Goal: Information Seeking & Learning: Compare options

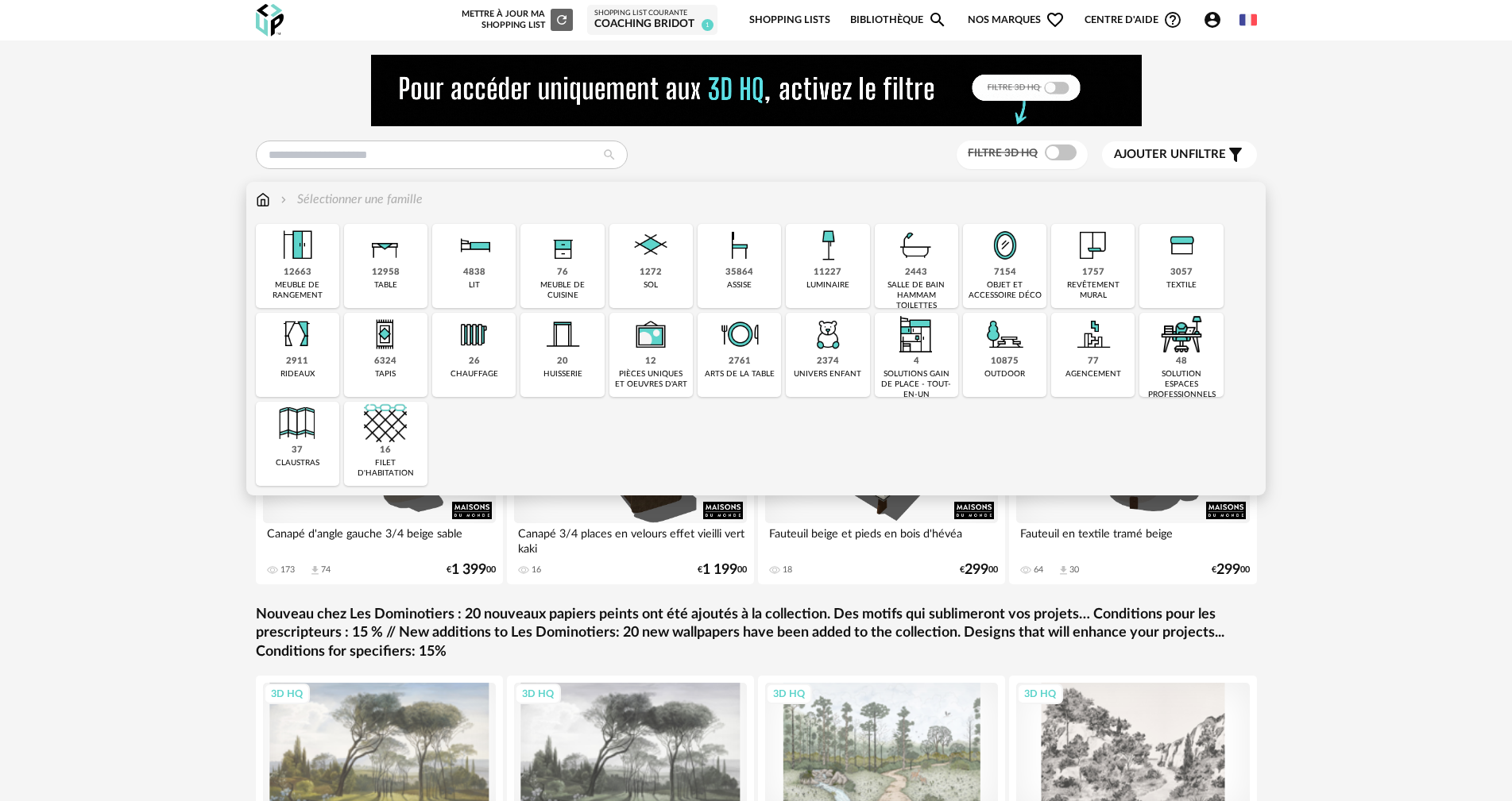
click at [826, 283] on div "luminaire" at bounding box center [828, 285] width 43 height 10
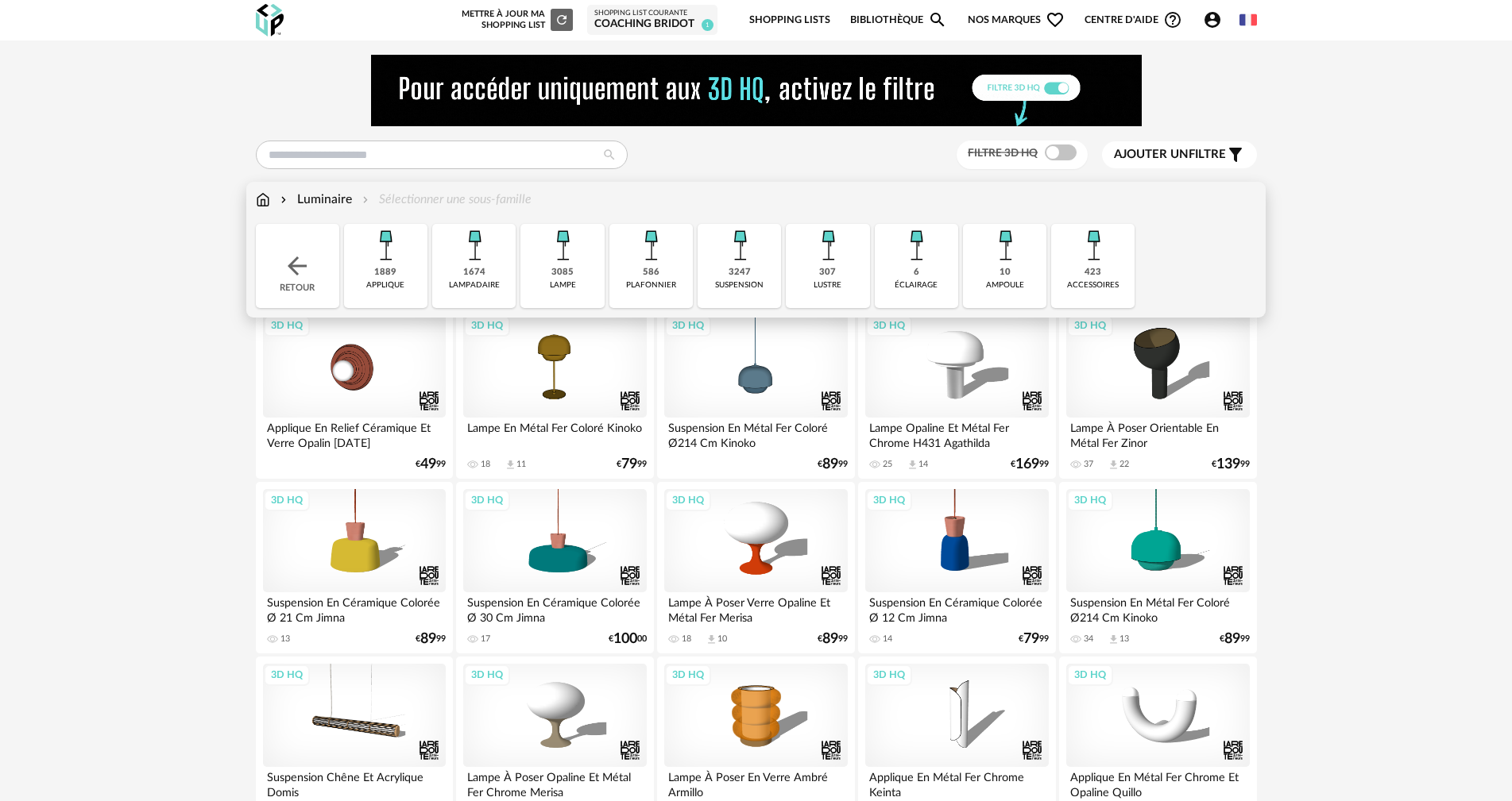
click at [739, 235] on img at bounding box center [739, 245] width 43 height 43
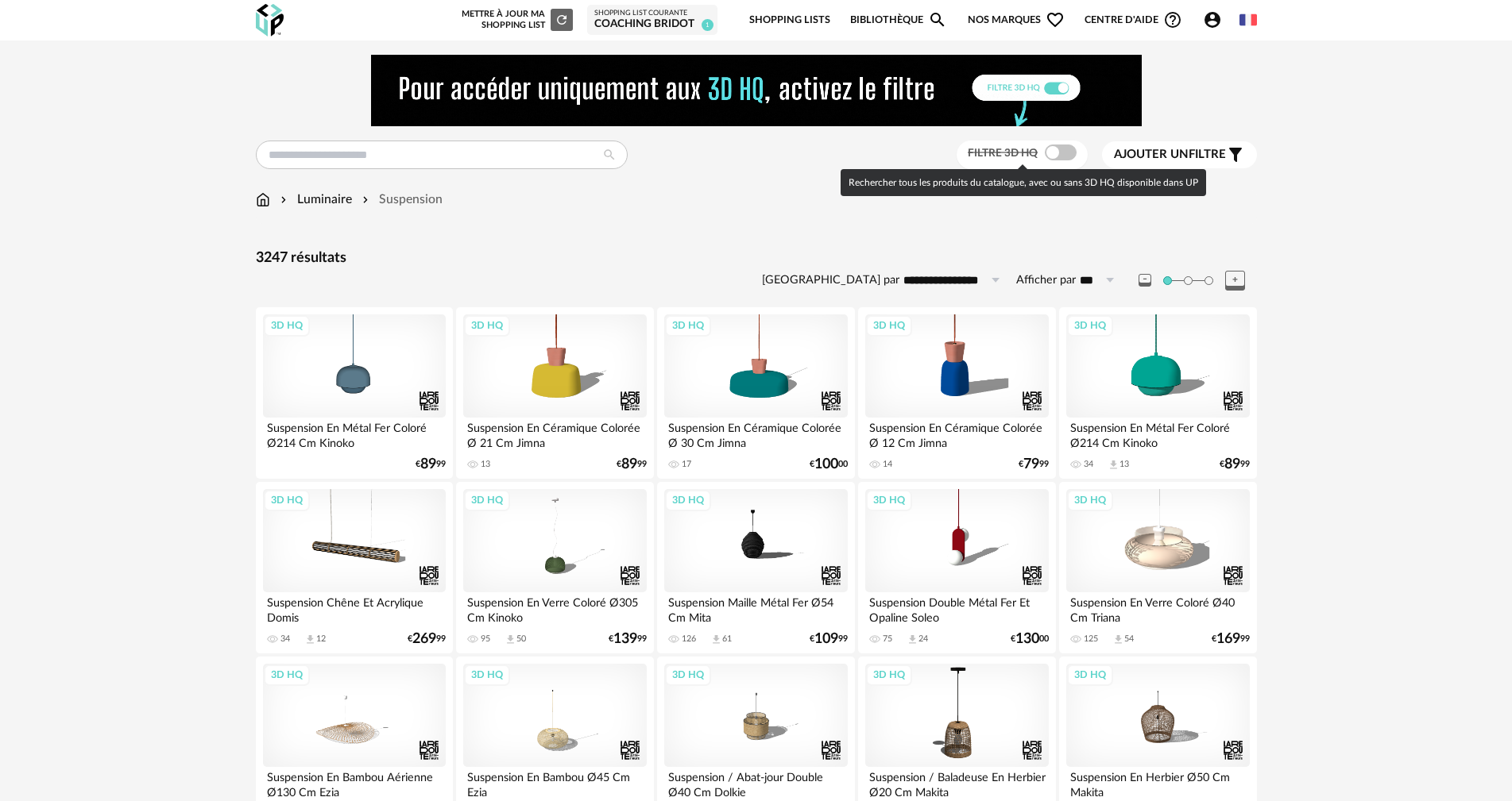
click at [1071, 150] on span at bounding box center [1060, 152] width 32 height 15
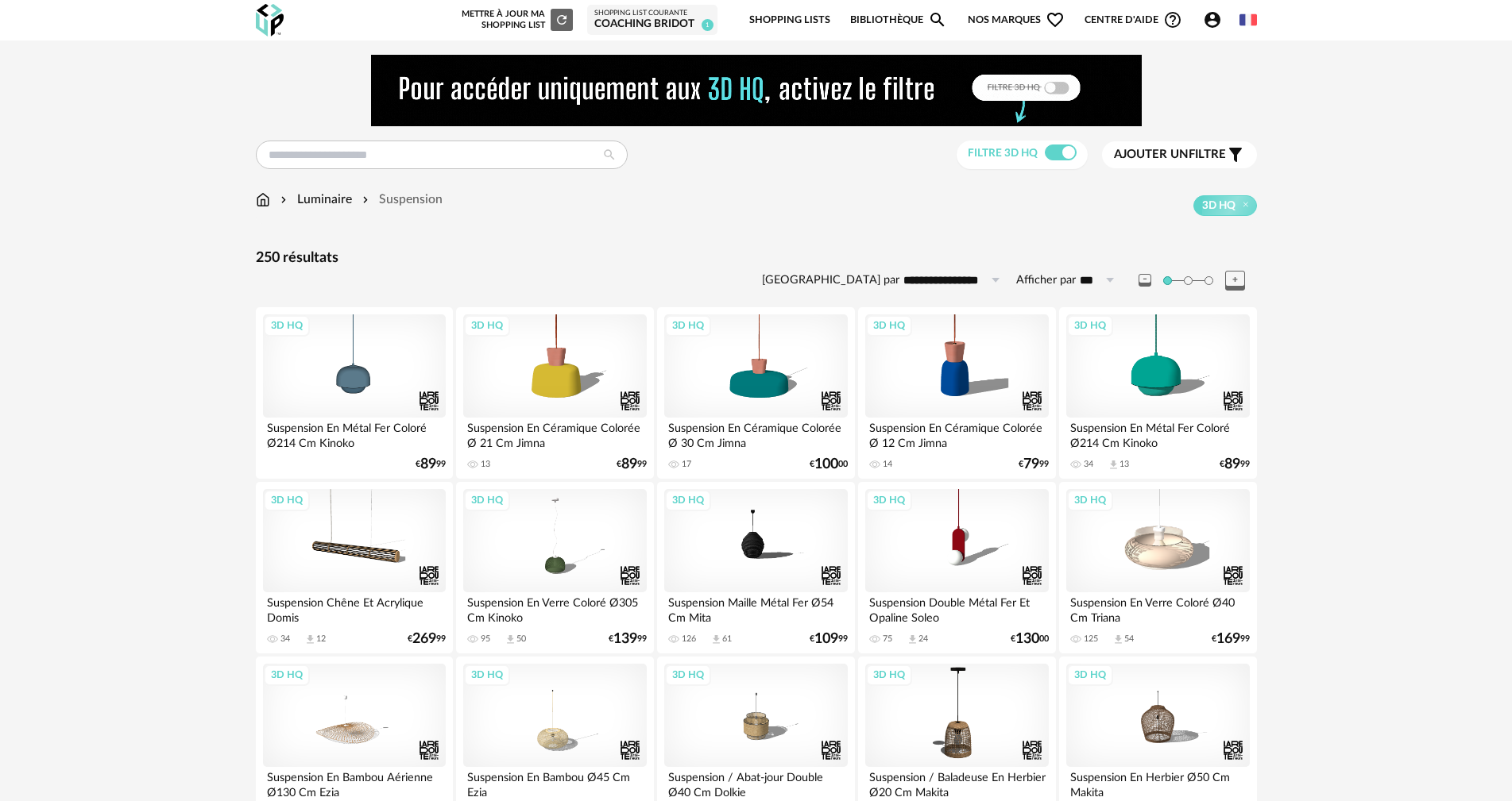
click at [1185, 152] on span "Ajouter un" at bounding box center [1151, 154] width 75 height 12
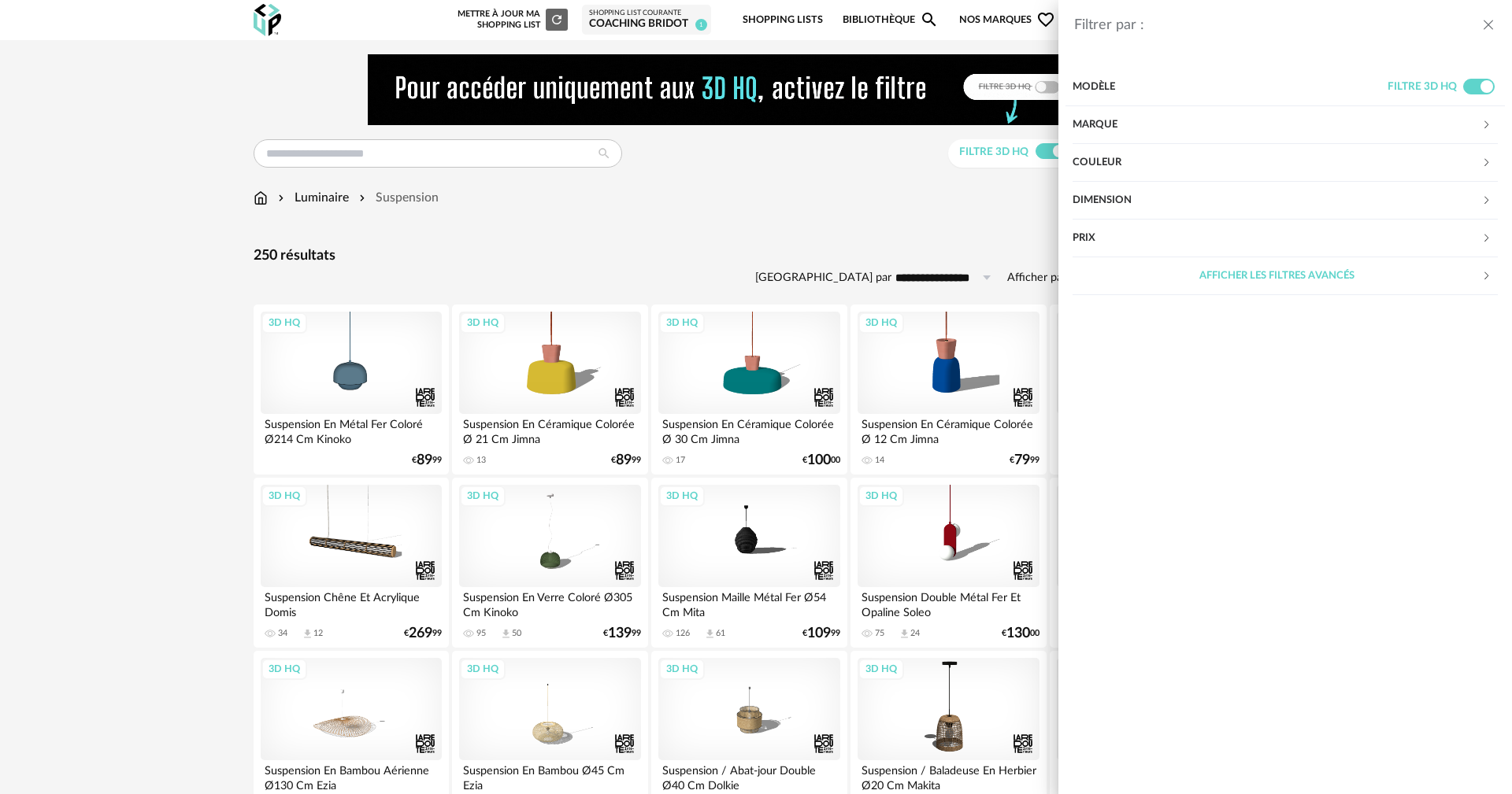
click at [1106, 125] on div "Marque" at bounding box center [1276, 126] width 408 height 38
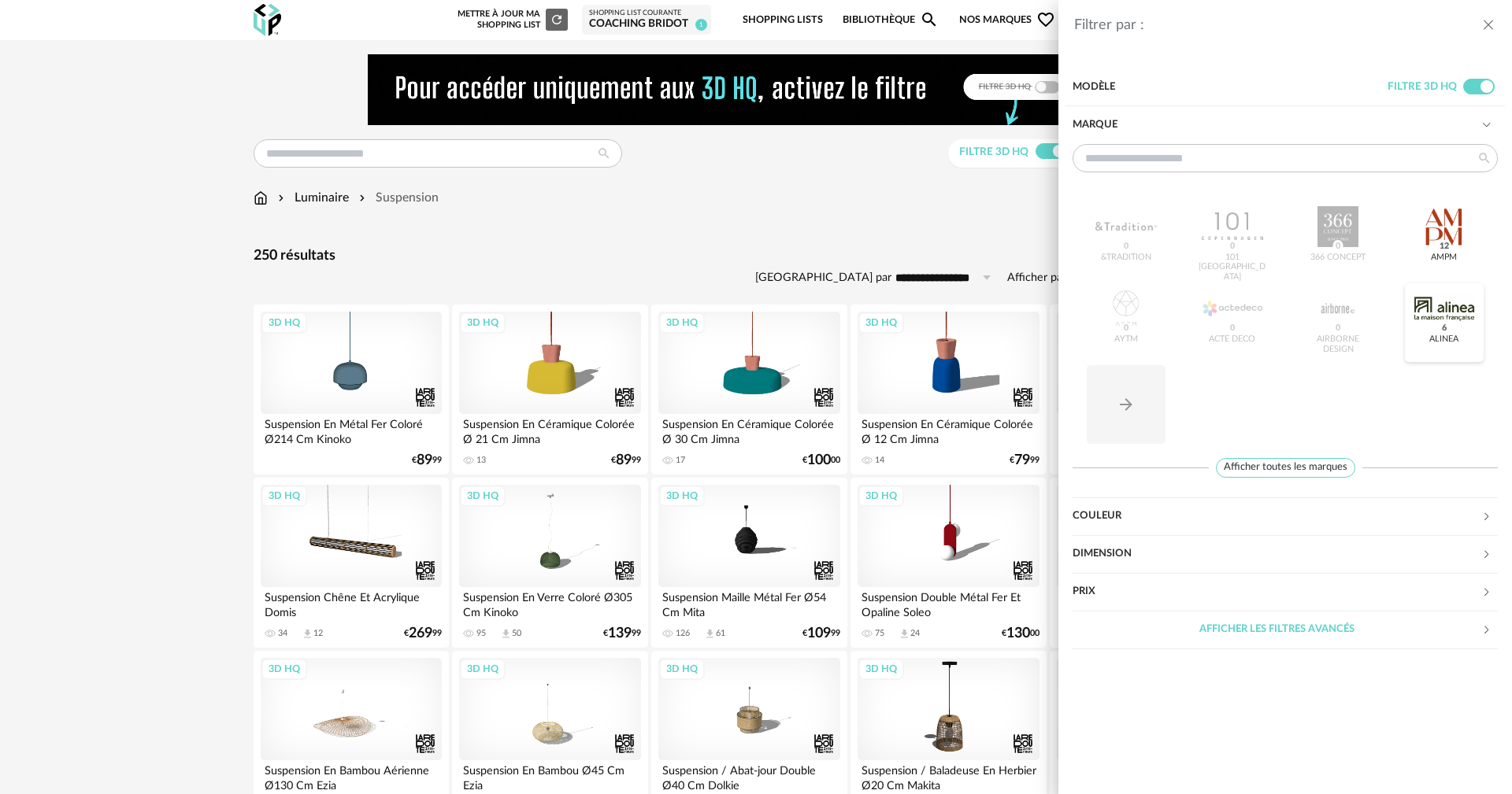
click at [1444, 314] on div at bounding box center [1444, 308] width 61 height 41
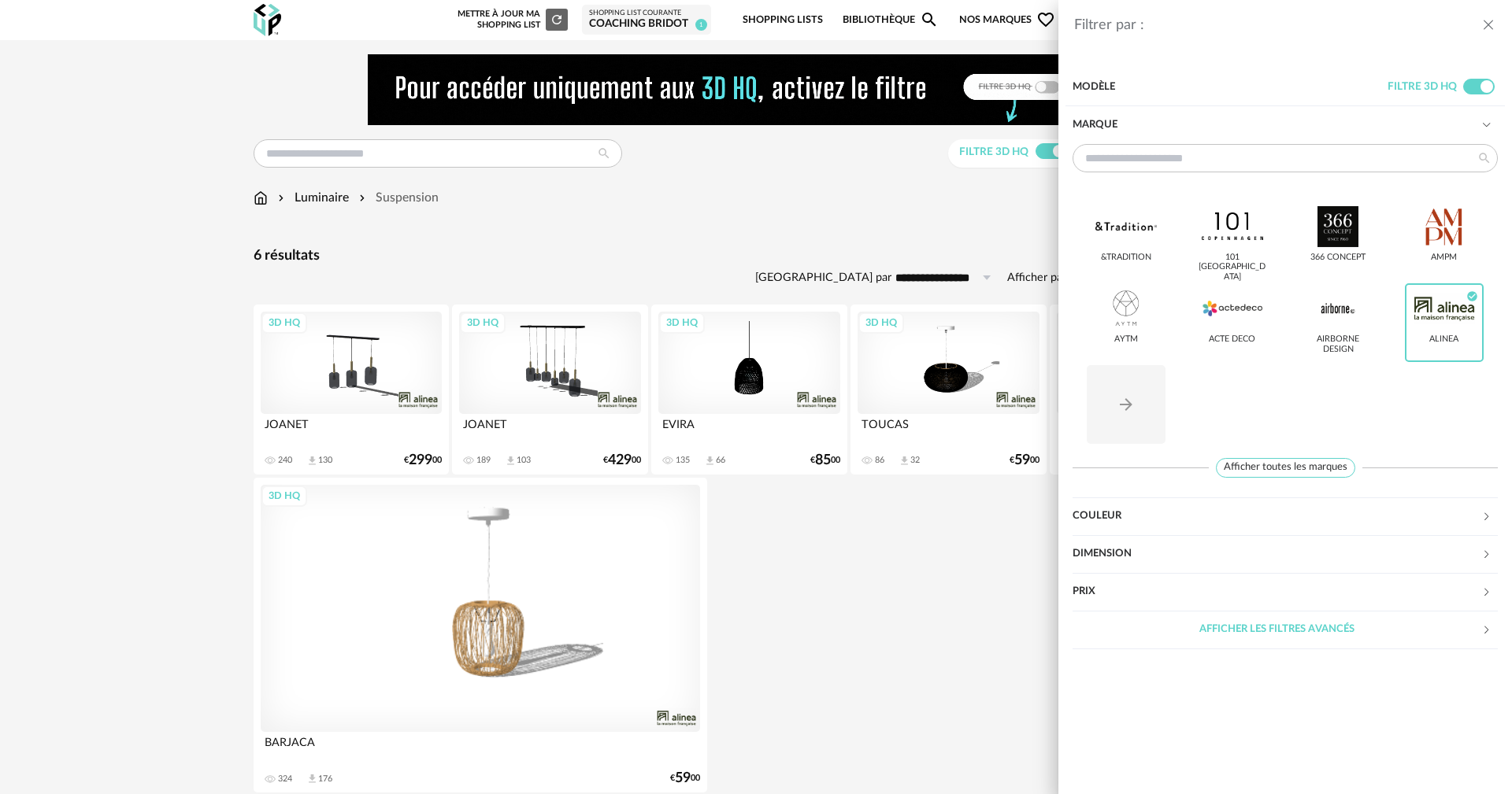
click at [1485, 24] on icon "close drawer" at bounding box center [1488, 24] width 15 height 15
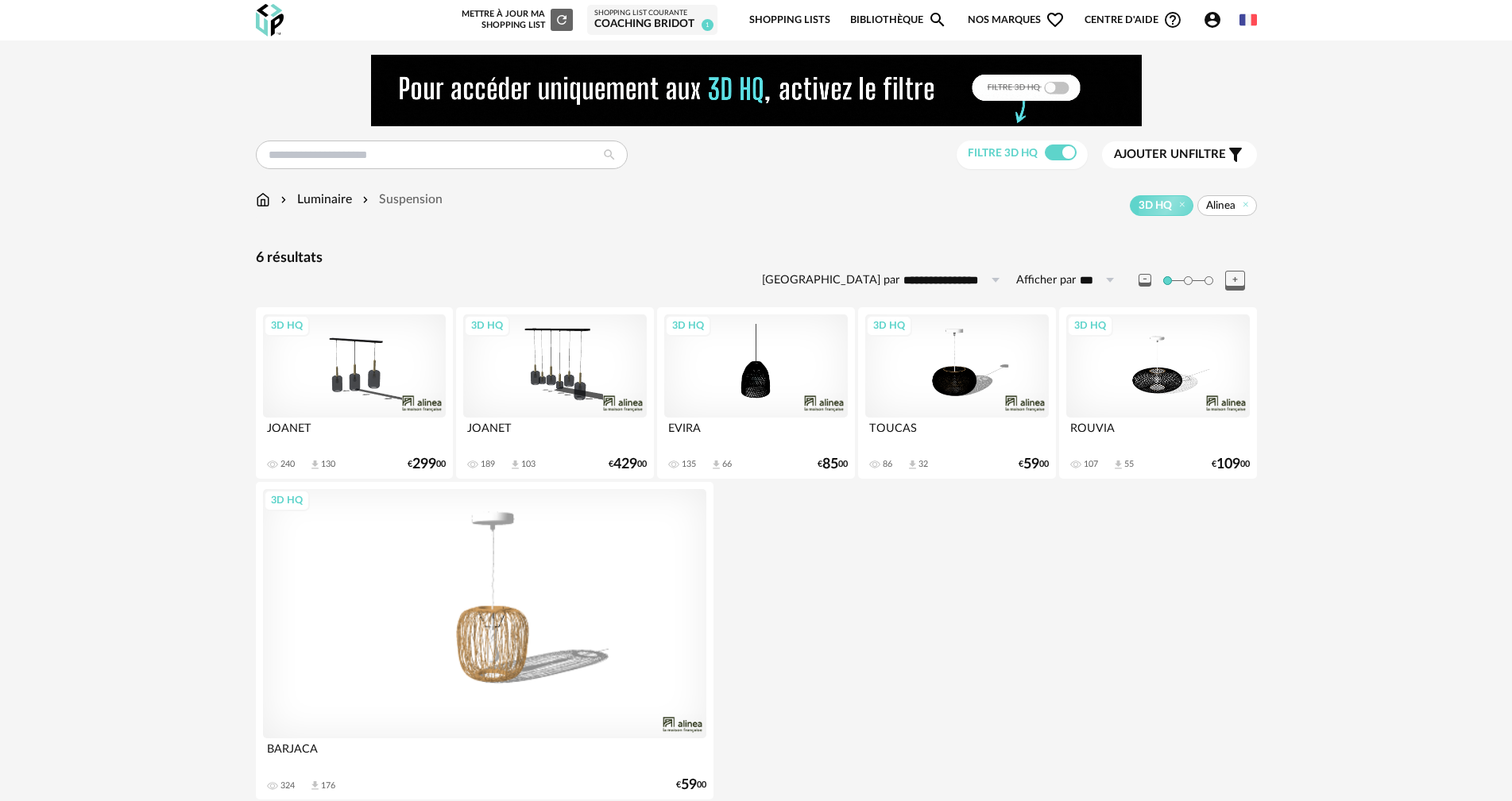
click at [960, 381] on div "3D HQ" at bounding box center [956, 365] width 182 height 103
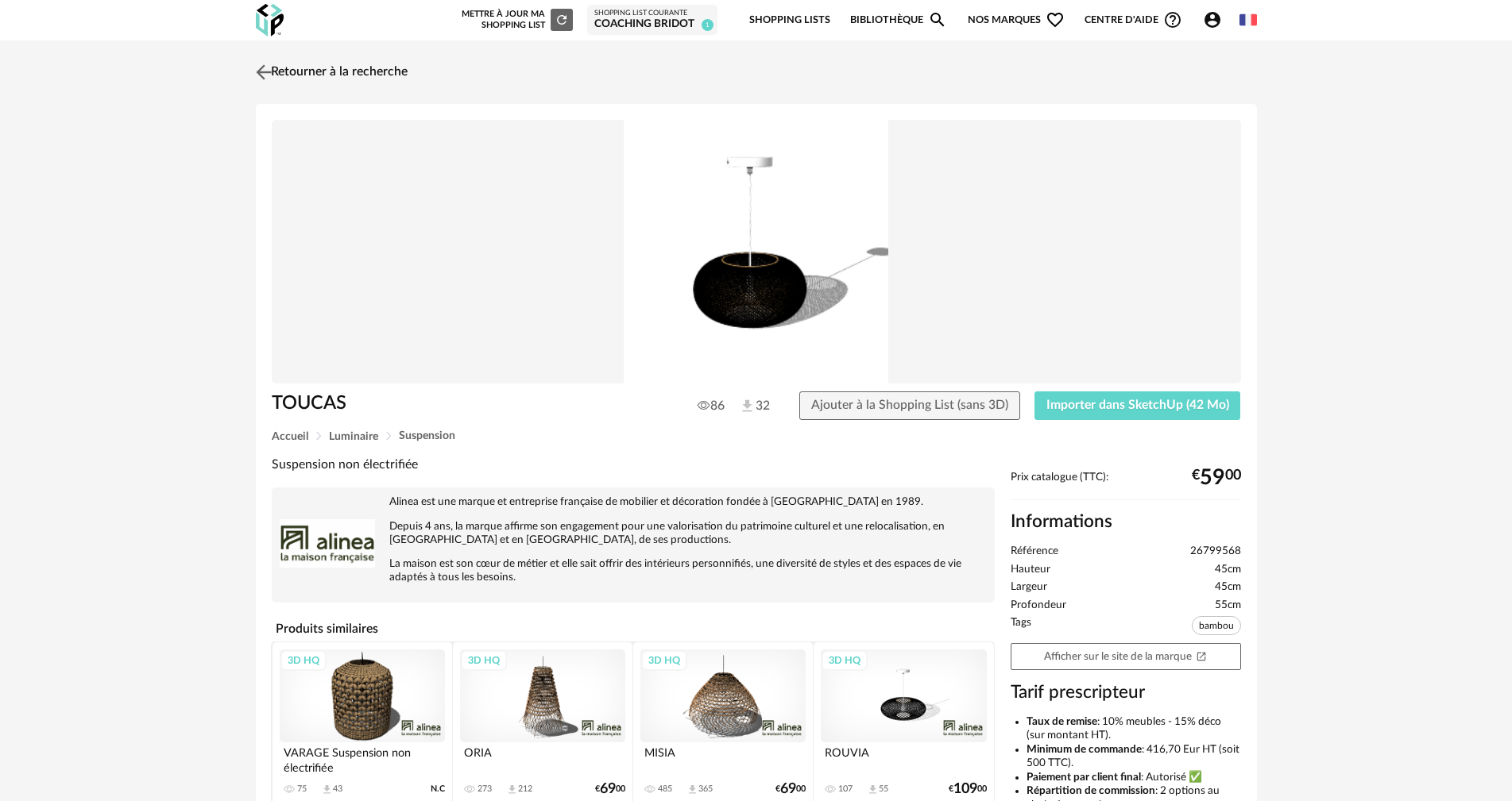
click at [266, 72] on img at bounding box center [262, 71] width 23 height 23
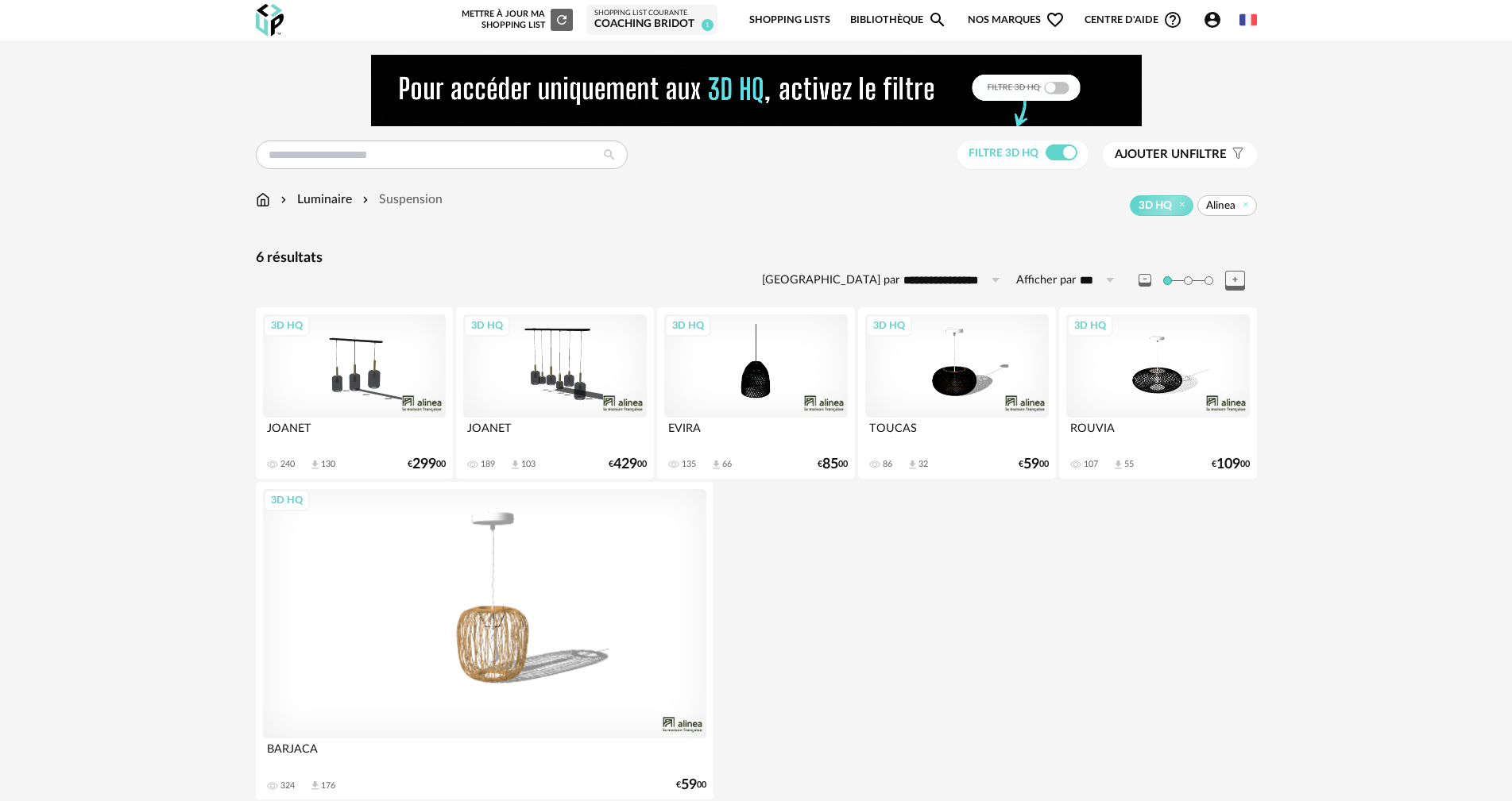
click at [1191, 153] on span "Ajouter un filtre" at bounding box center [1170, 154] width 112 height 15
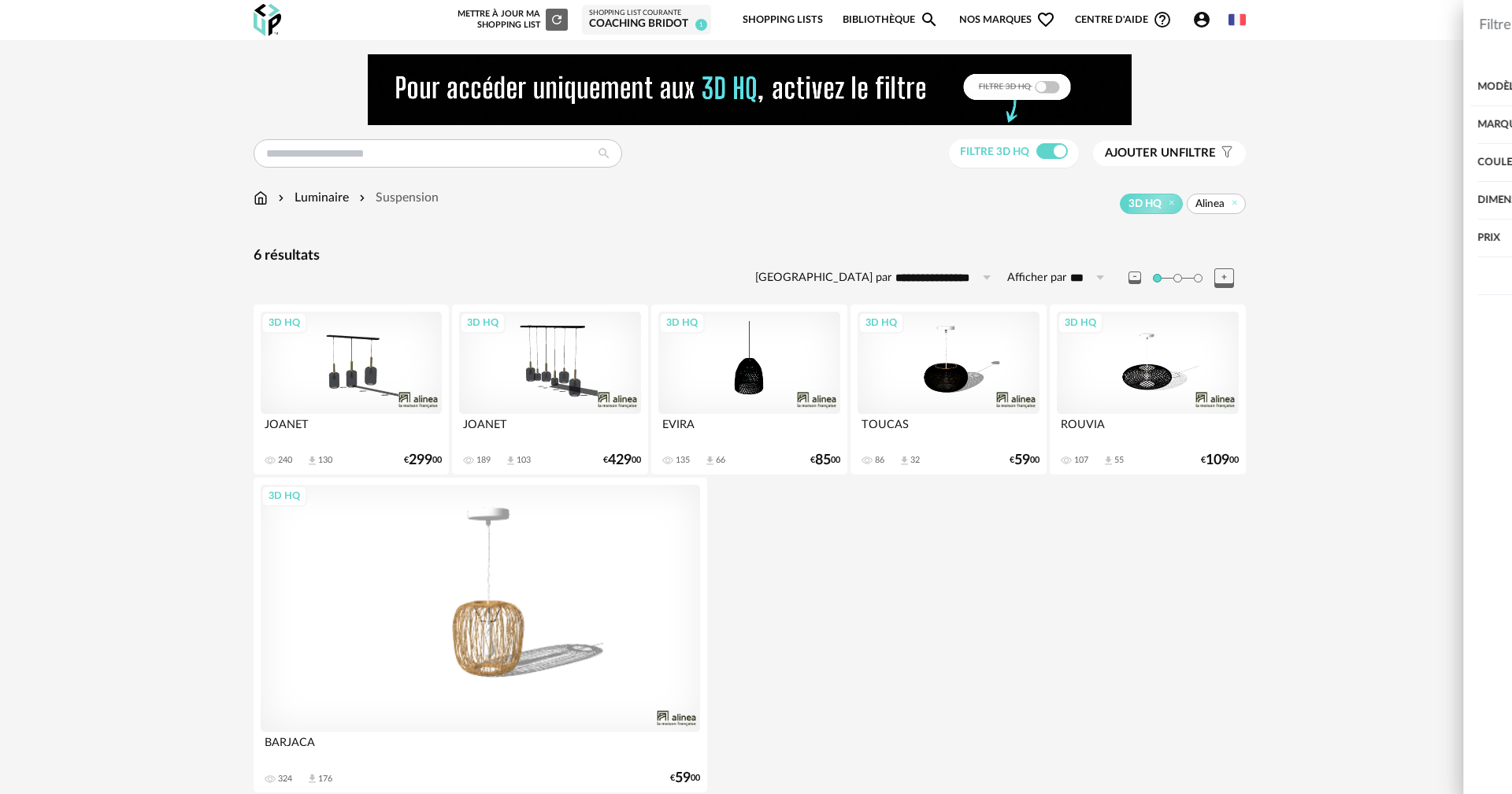
click at [931, 239] on div "Filtrer par : Modèle Filtre 3D HQ Marque &tradition 101 [GEOGRAPHIC_DATA] 366 C…" at bounding box center [756, 397] width 1512 height 794
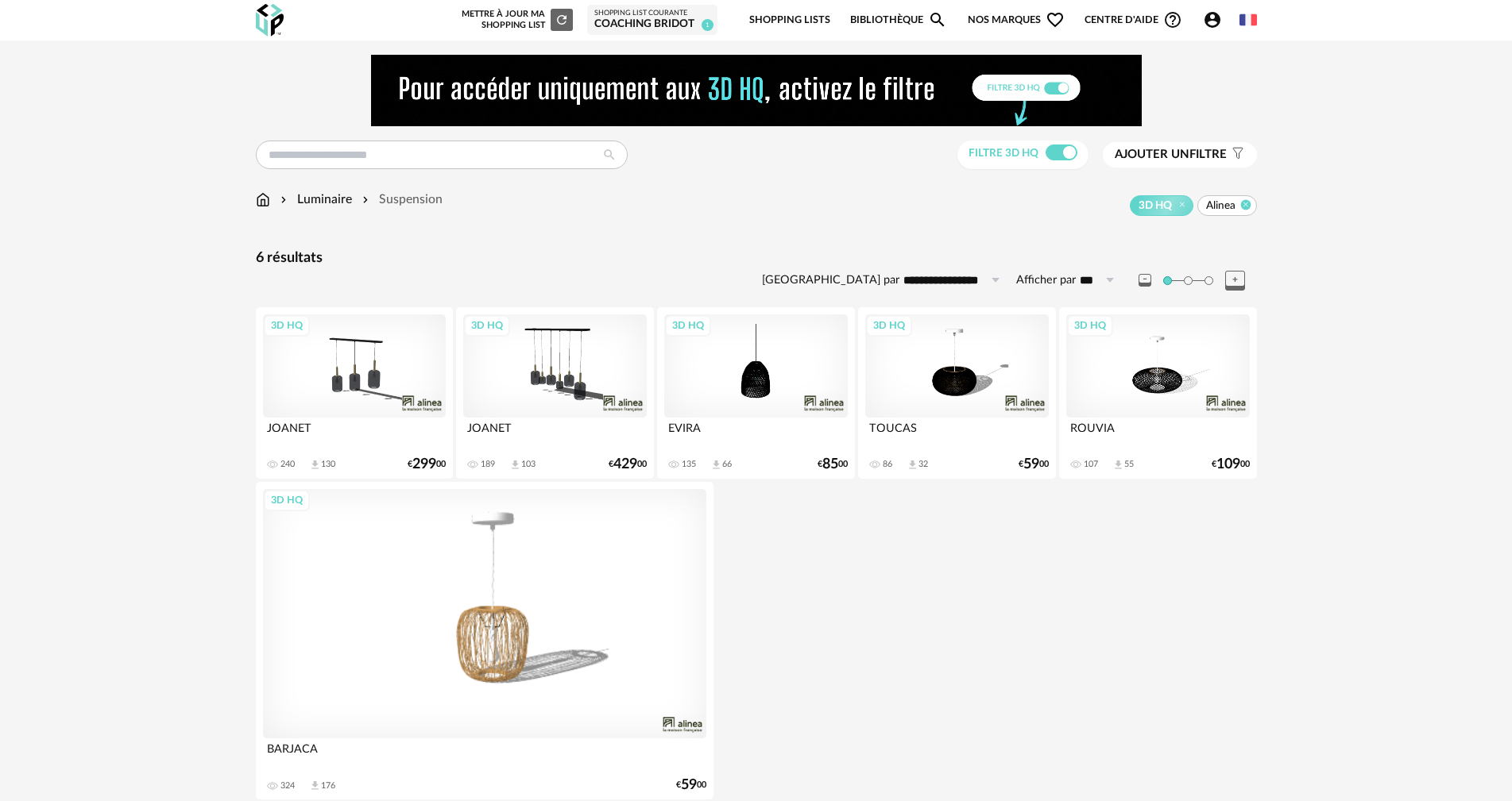
click at [1245, 203] on icon at bounding box center [1245, 204] width 10 height 10
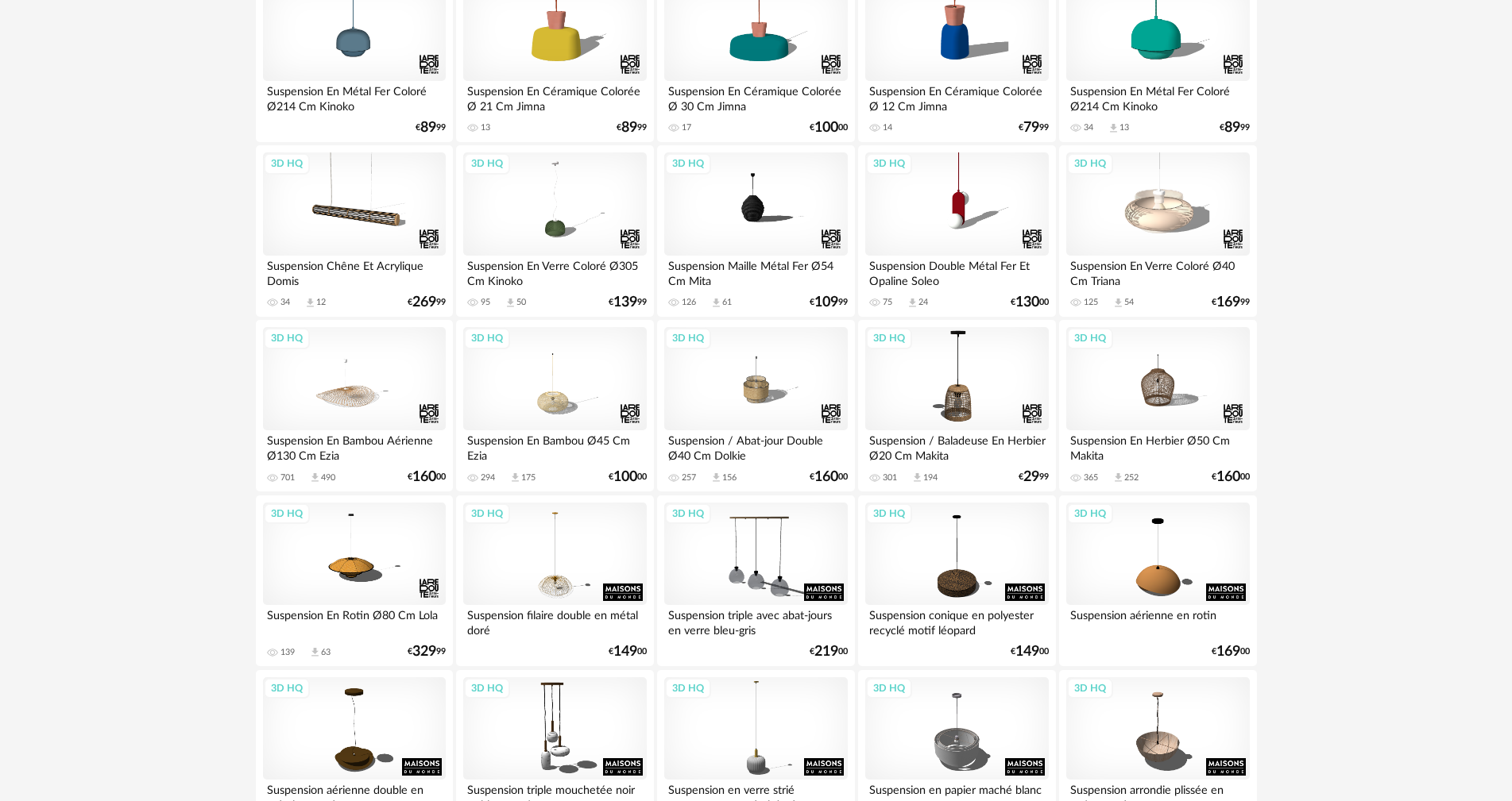
scroll to position [401, 0]
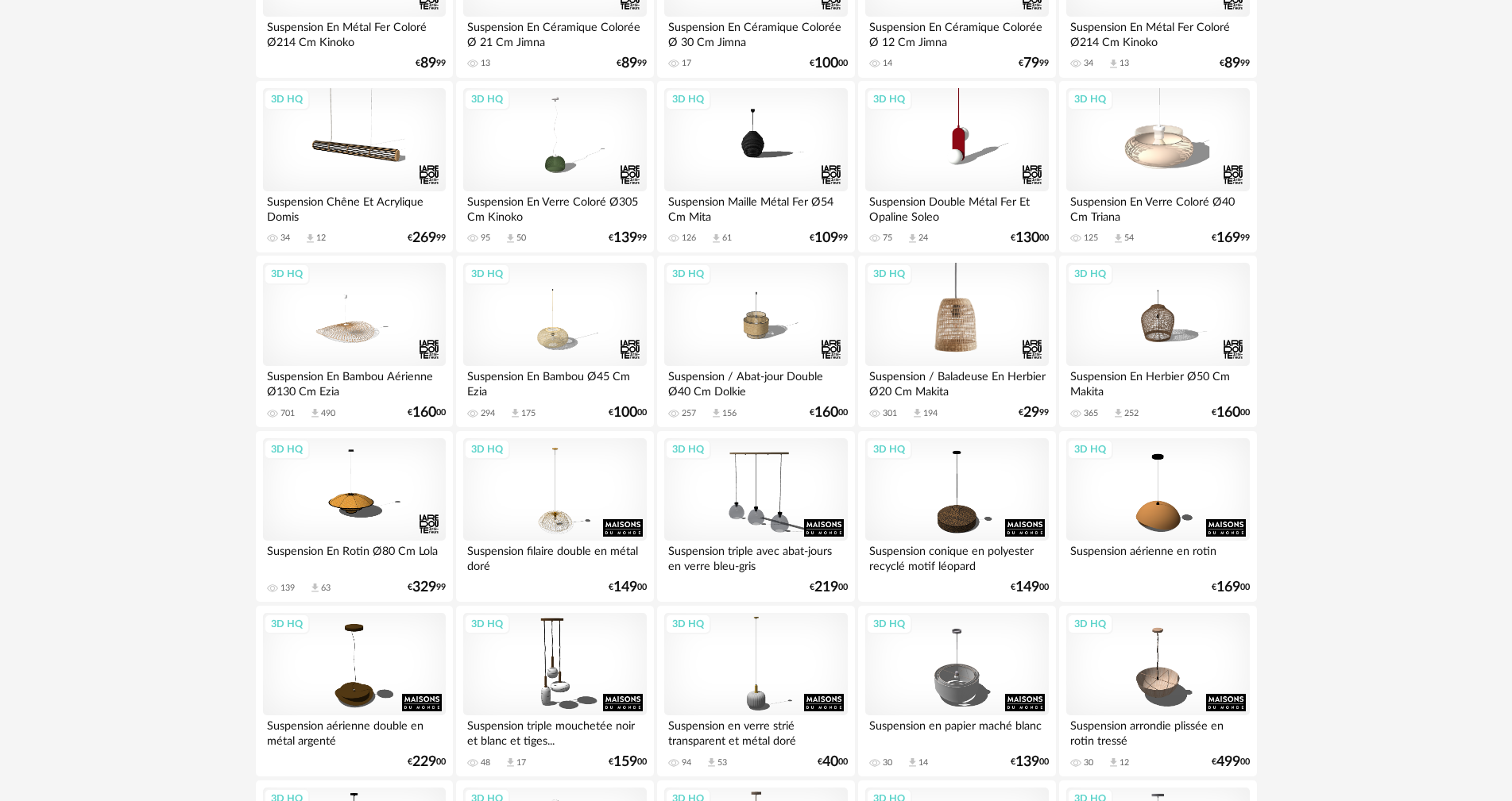
click at [960, 311] on div "3D HQ" at bounding box center [956, 314] width 182 height 103
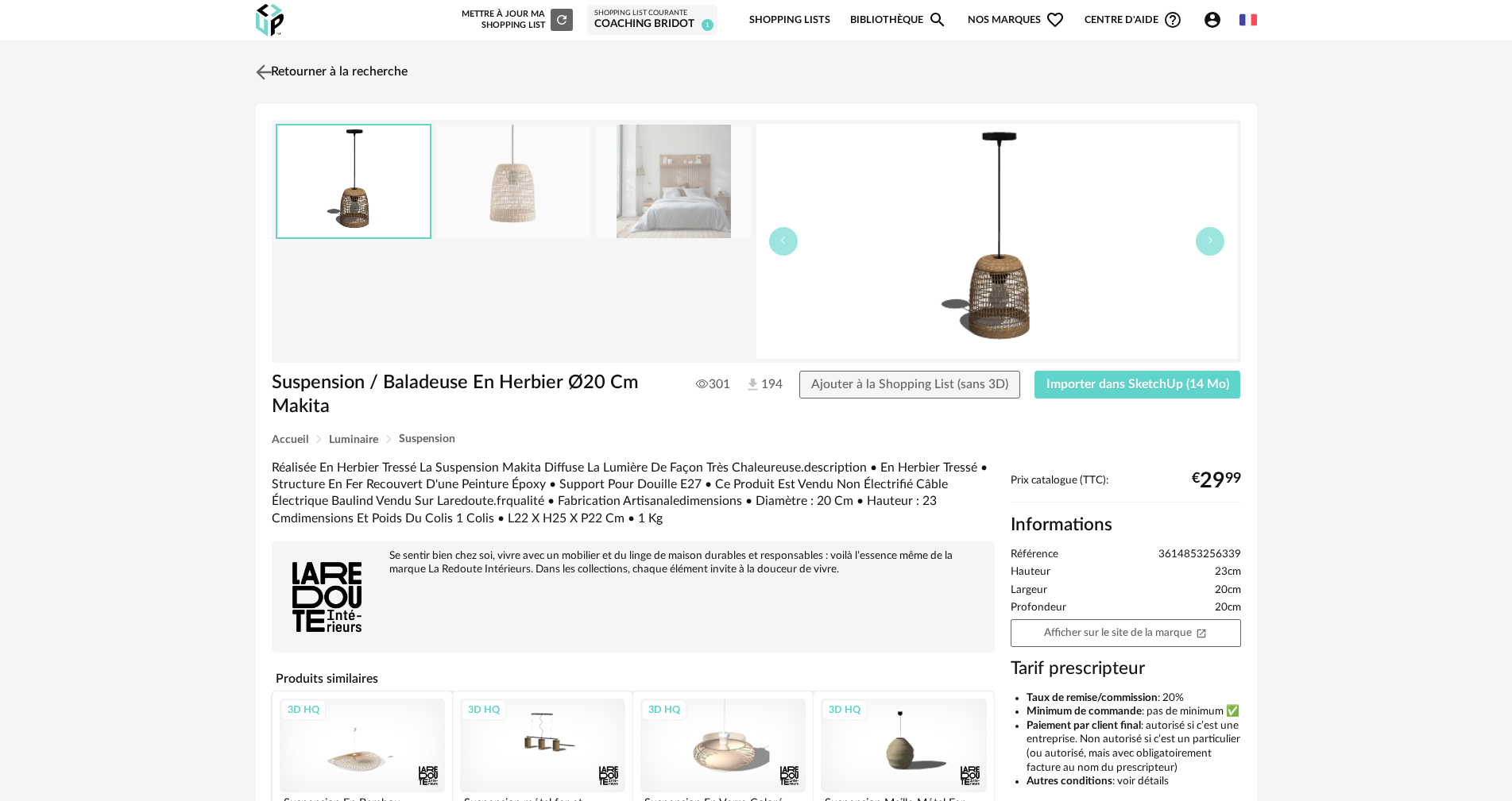
click at [300, 71] on link "Retourner à la recherche" at bounding box center [329, 72] width 156 height 35
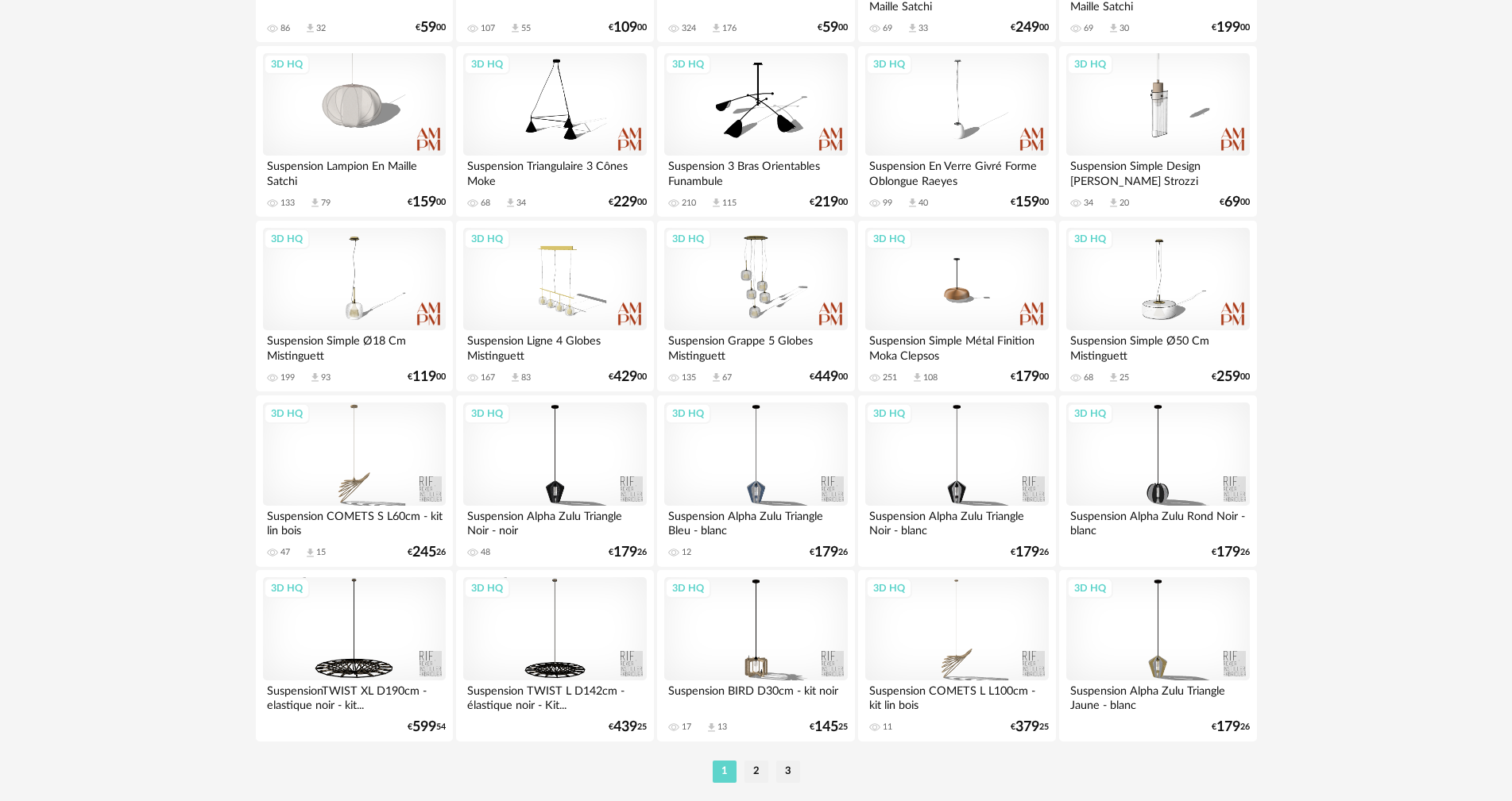
scroll to position [3106, 0]
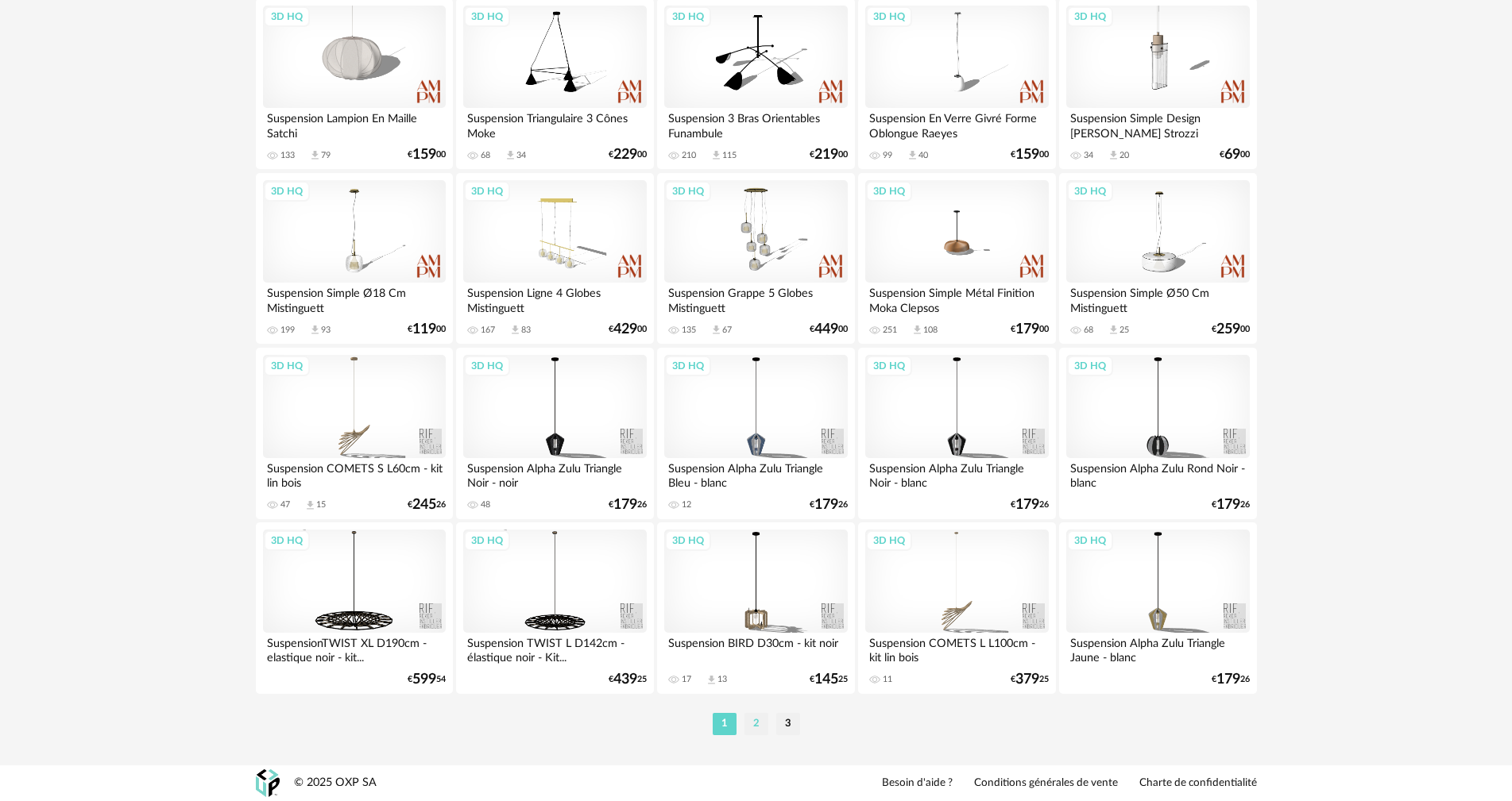
click at [756, 724] on li "2" at bounding box center [756, 724] width 24 height 22
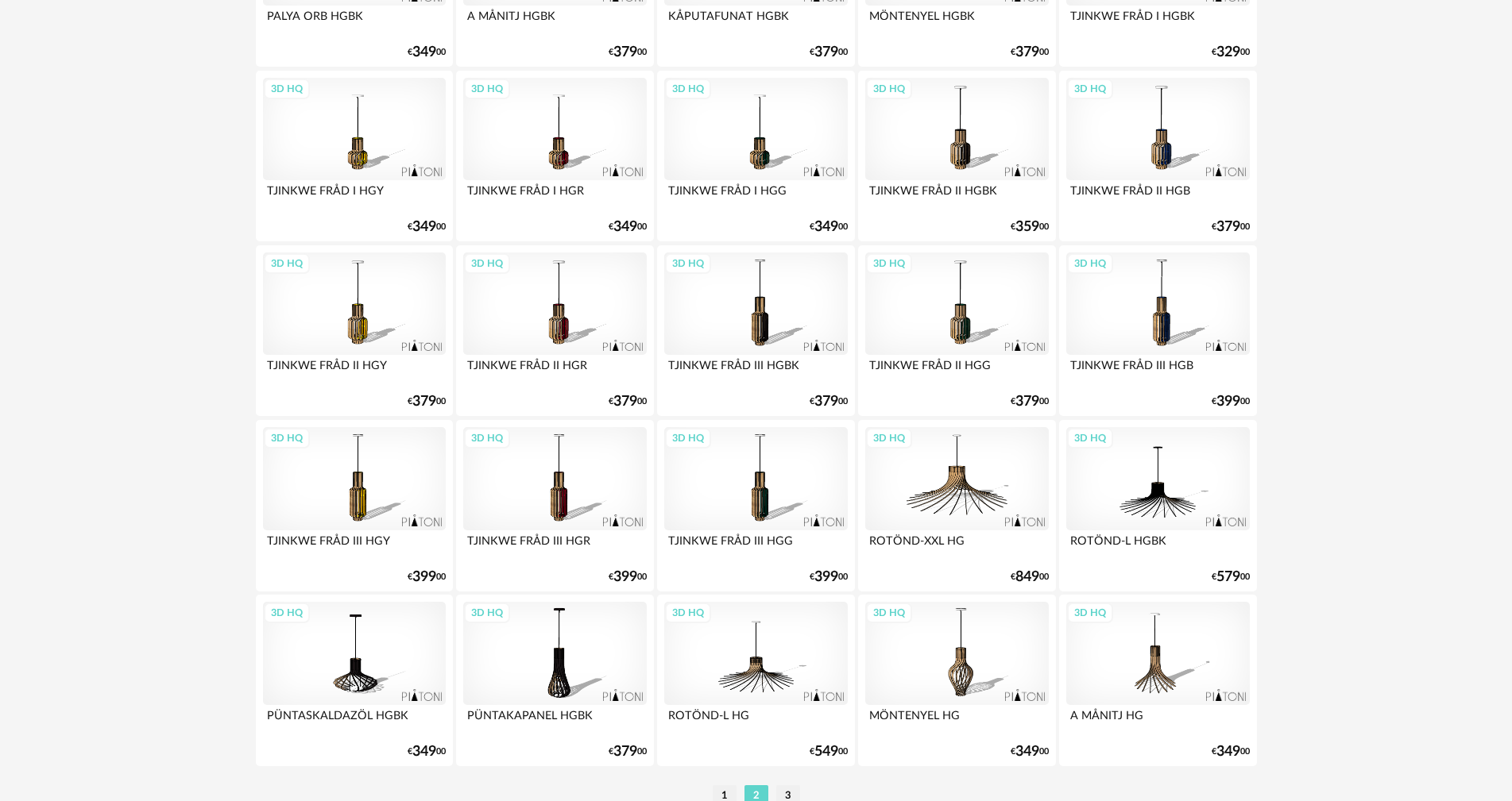
scroll to position [3106, 0]
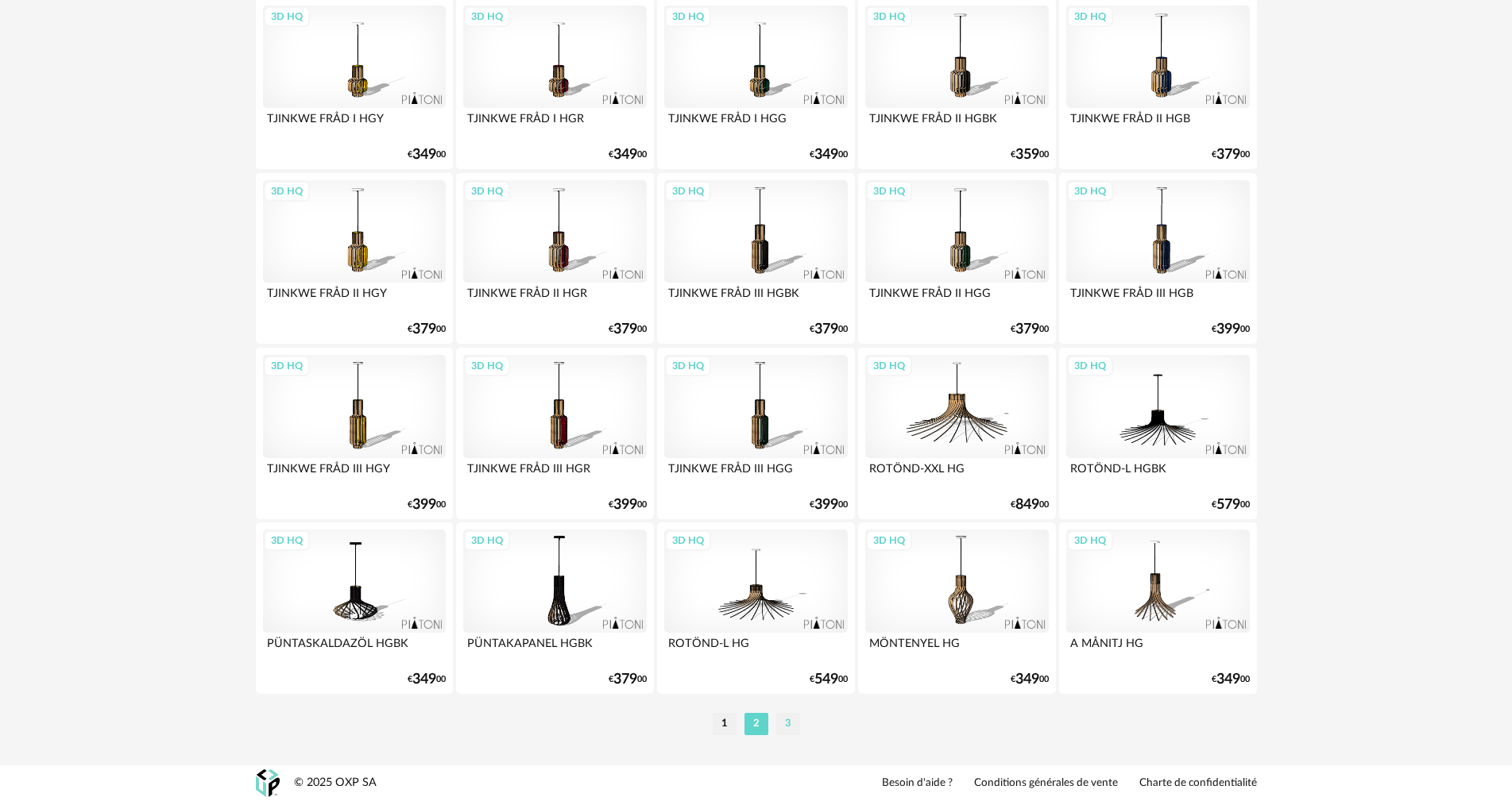
click at [787, 724] on li "3" at bounding box center [788, 724] width 24 height 22
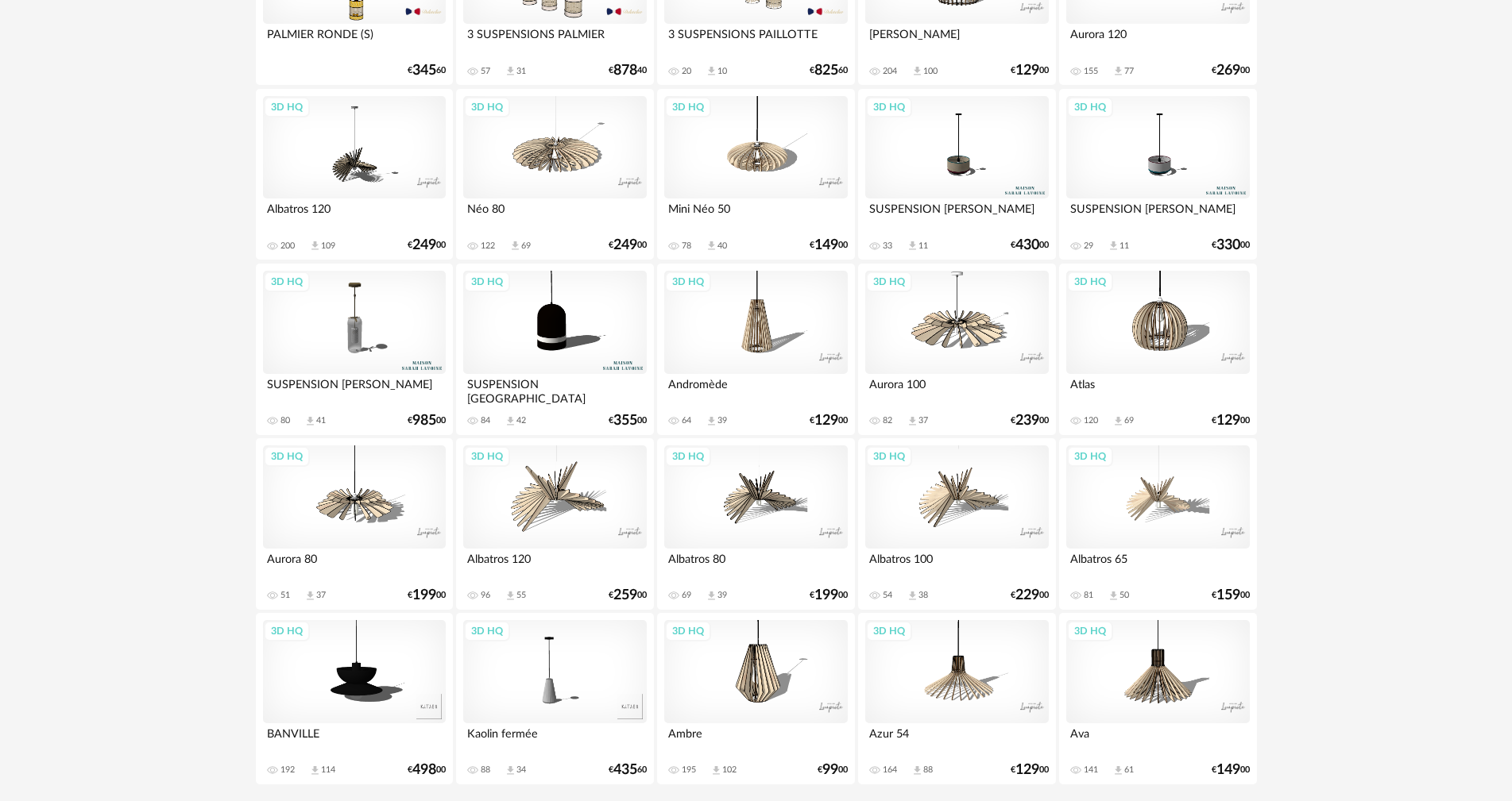
scroll to position [1358, 0]
